Goal: Transaction & Acquisition: Download file/media

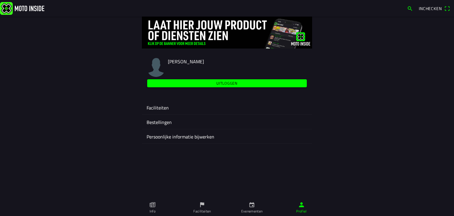
click at [254, 208] on ion-label "Evenementen" at bounding box center [252, 210] width 22 height 5
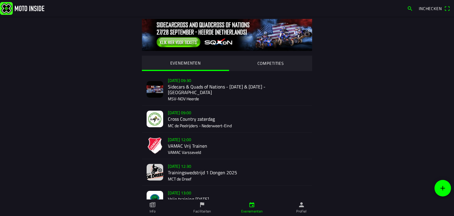
click at [180, 139] on div "[DATE] 12:00 VAMAC Vrij Trainen VAMAC Varsseveld" at bounding box center [237, 145] width 139 height 26
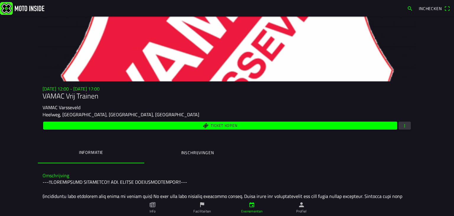
click at [403, 127] on span "button" at bounding box center [404, 125] width 5 height 8
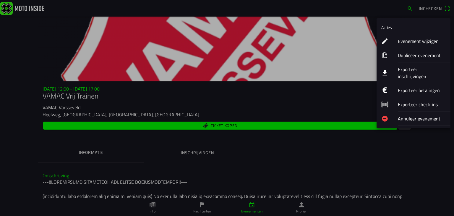
click at [402, 68] on ion-label "Exporteer inschrijvingen" at bounding box center [422, 73] width 48 height 14
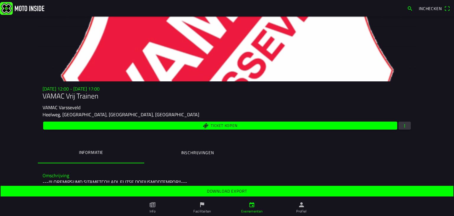
click at [214, 187] on span "Download export" at bounding box center [226, 190] width 443 height 11
